Goal: Transaction & Acquisition: Purchase product/service

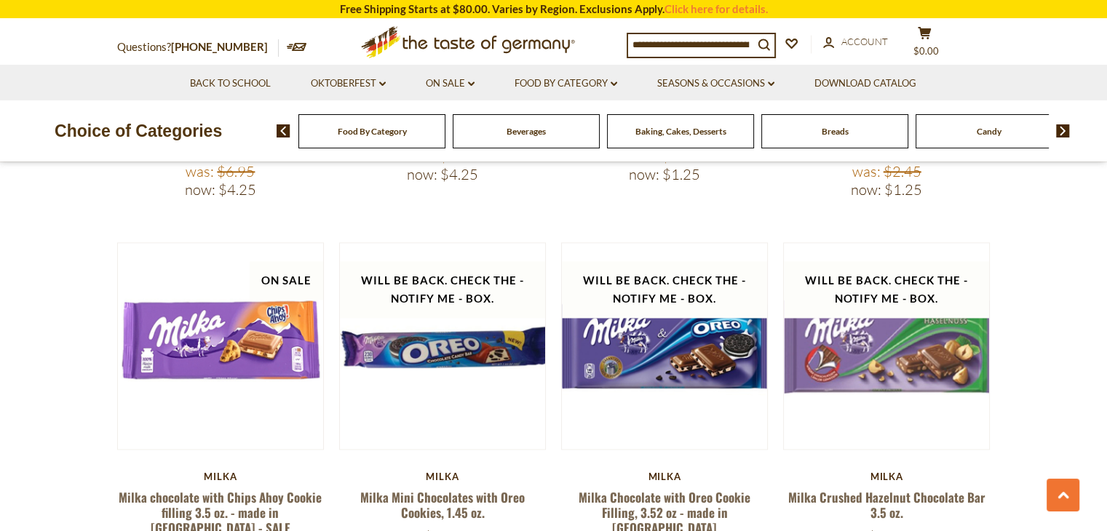
scroll to position [1966, 0]
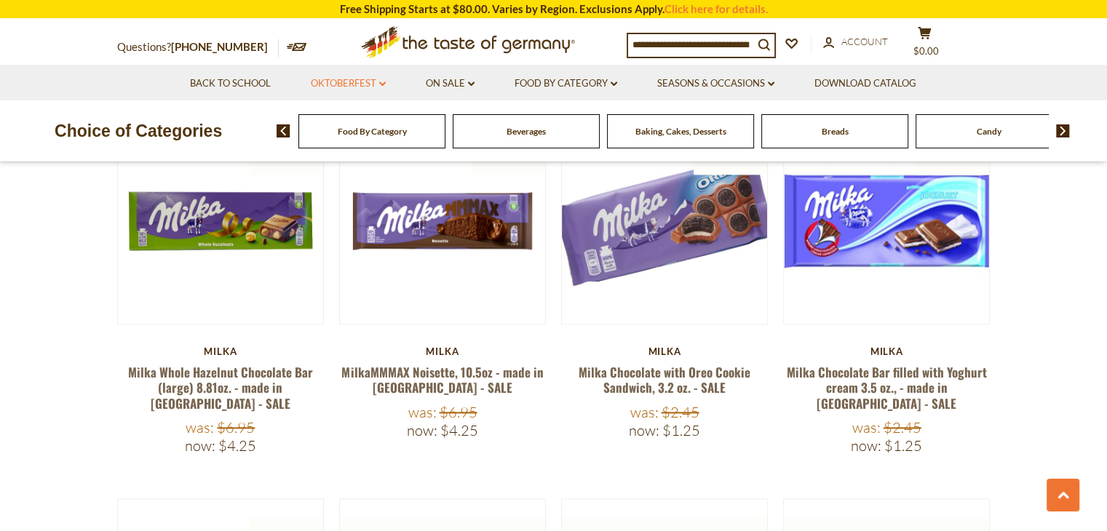
click at [371, 79] on link "Oktoberfest dropdown_arrow" at bounding box center [348, 84] width 75 height 16
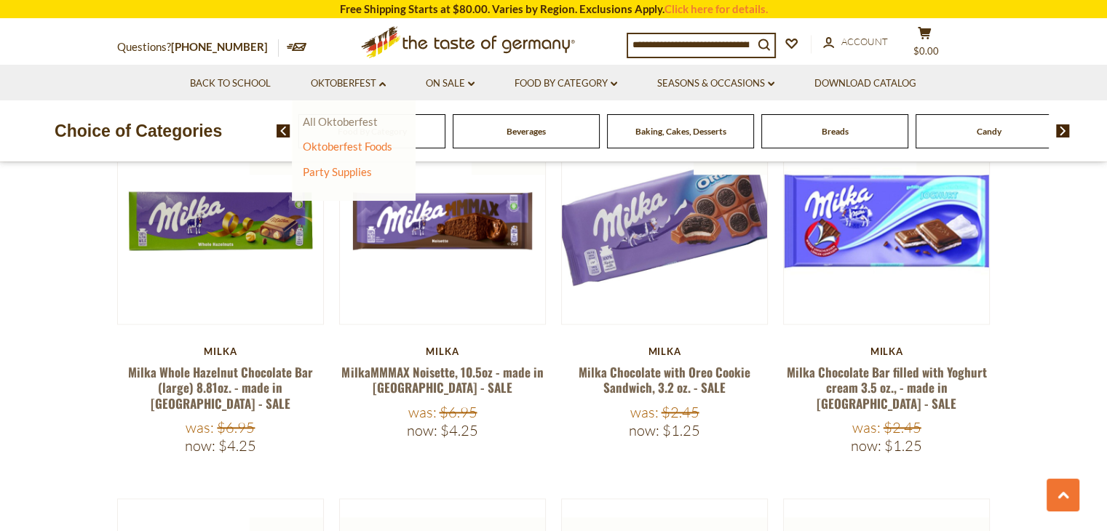
click at [350, 117] on link "All Oktoberfest" at bounding box center [340, 121] width 75 height 13
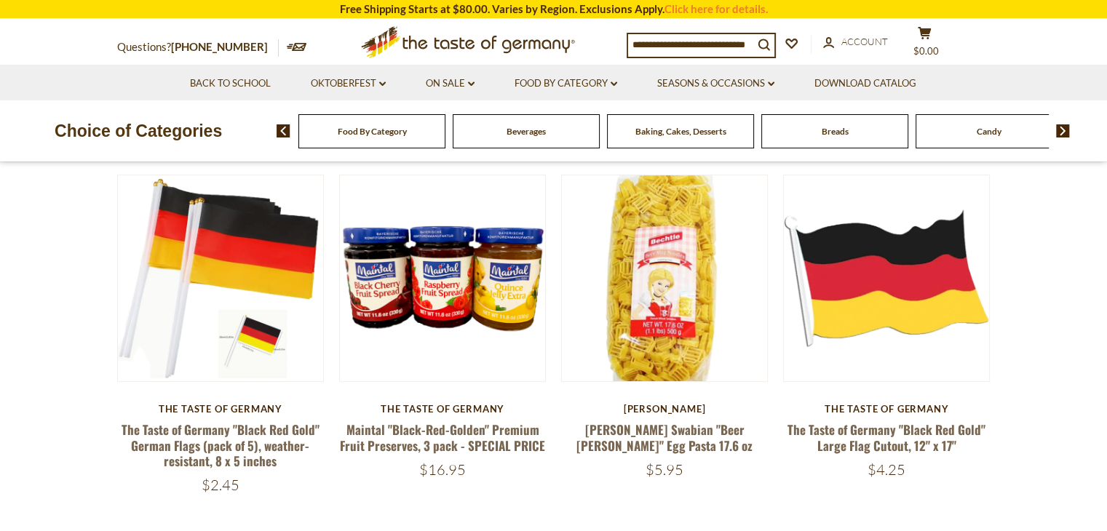
scroll to position [437, 0]
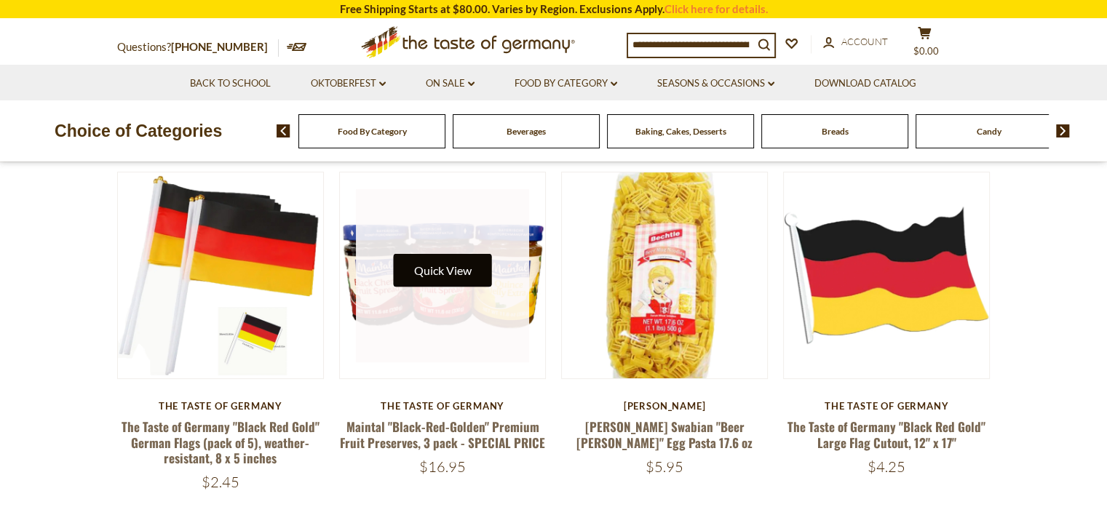
click at [482, 276] on button "Quick View" at bounding box center [442, 270] width 98 height 33
click at [435, 282] on button "Quick View" at bounding box center [442, 270] width 98 height 33
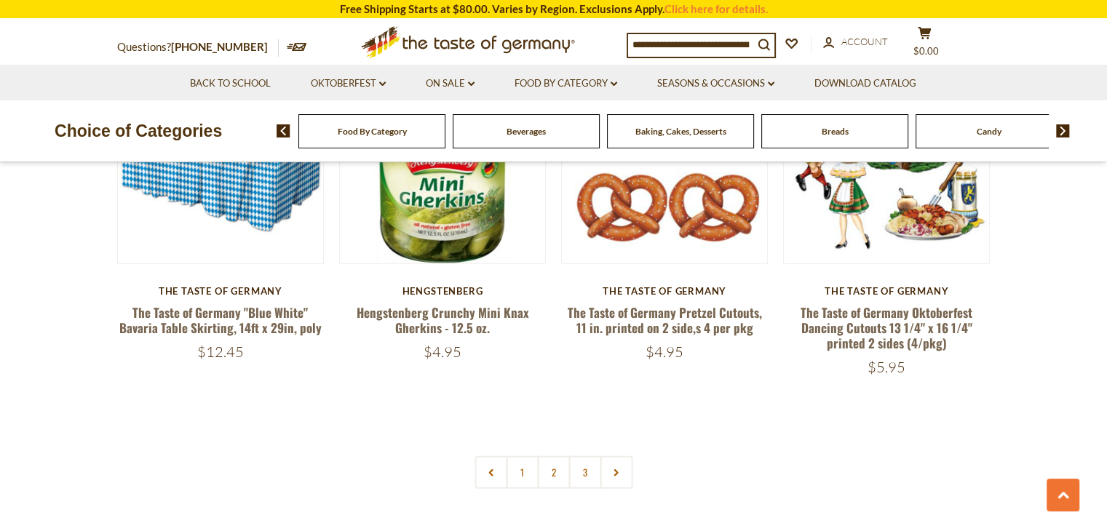
scroll to position [3495, 0]
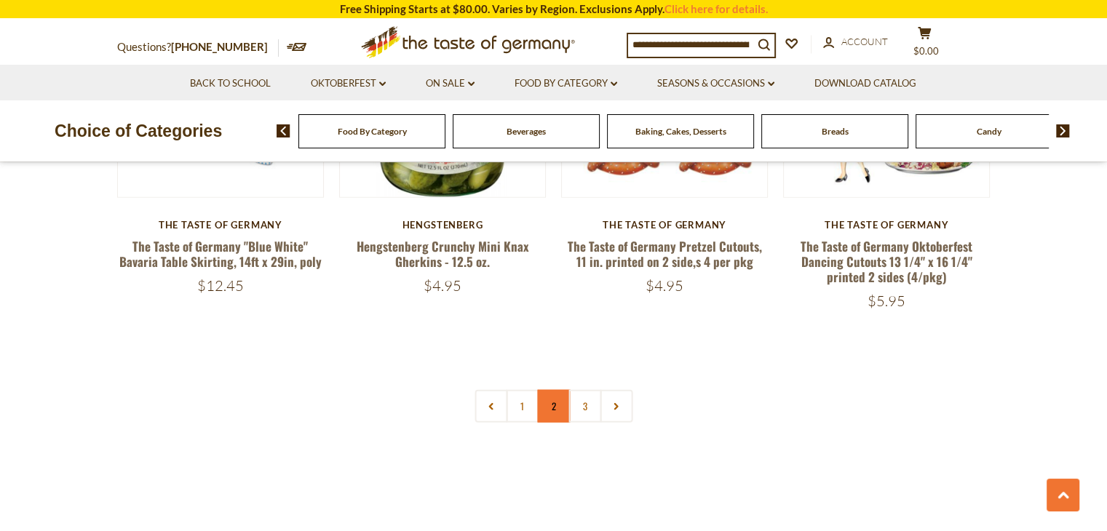
click at [553, 394] on link "2" at bounding box center [553, 406] width 33 height 33
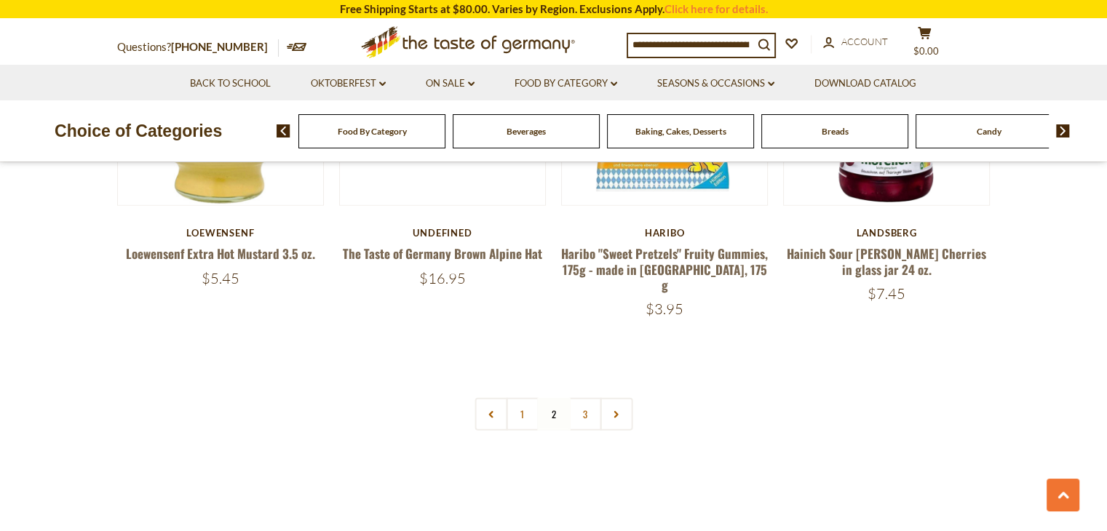
scroll to position [3454, 0]
click at [580, 399] on link "3" at bounding box center [585, 414] width 33 height 33
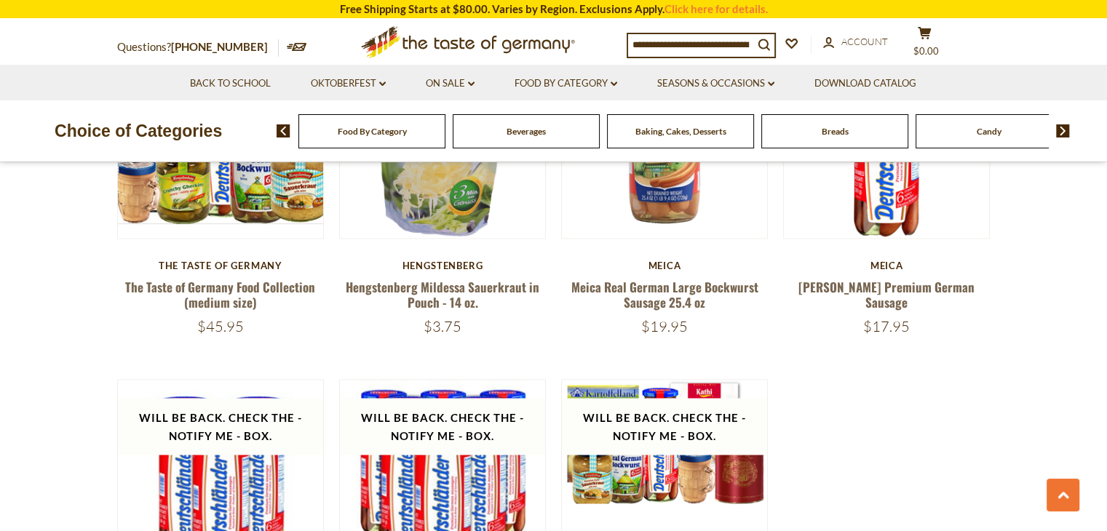
scroll to position [2507, 0]
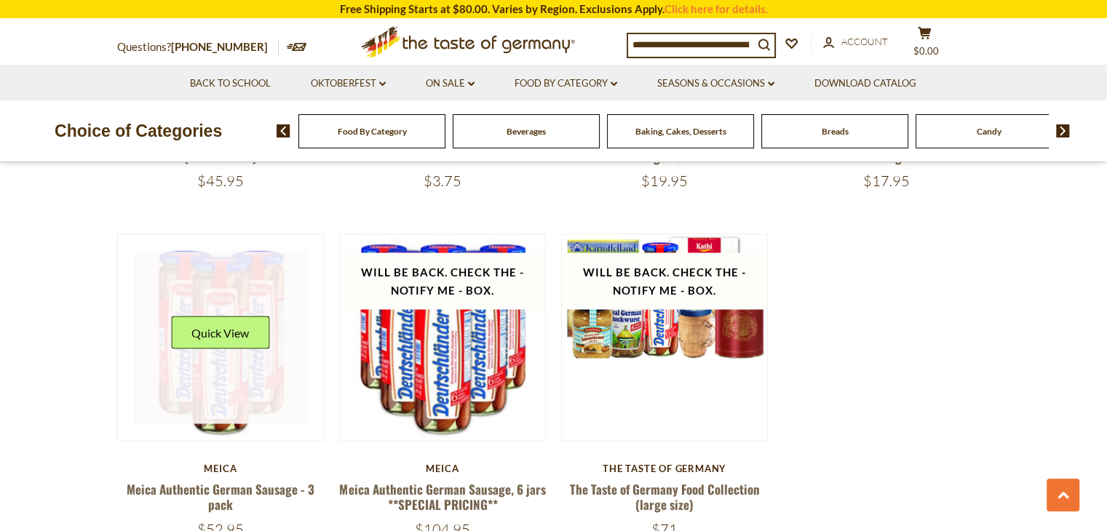
click at [194, 334] on link at bounding box center [220, 337] width 173 height 173
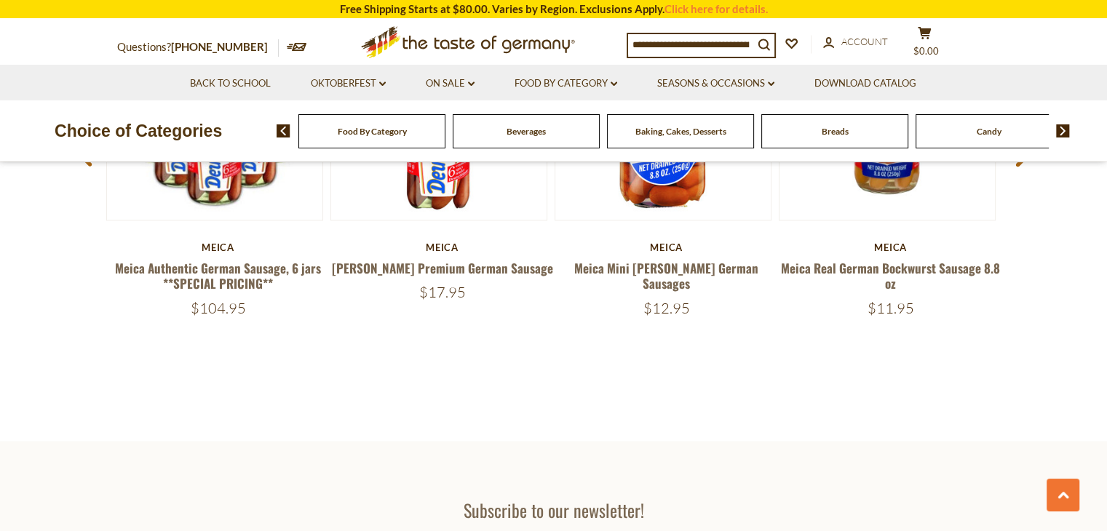
scroll to position [2184, 0]
